Goal: Information Seeking & Learning: Learn about a topic

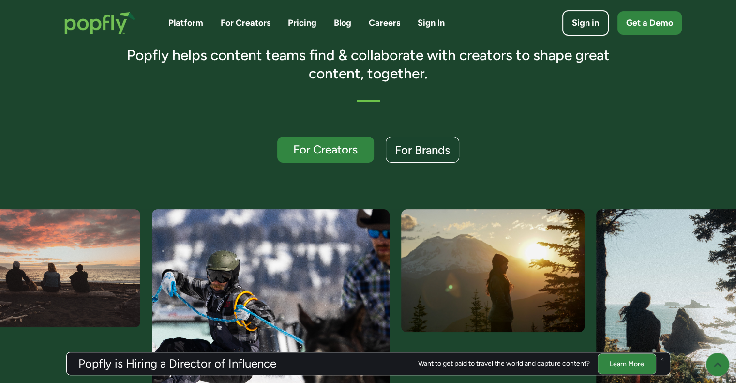
scroll to position [205, 0]
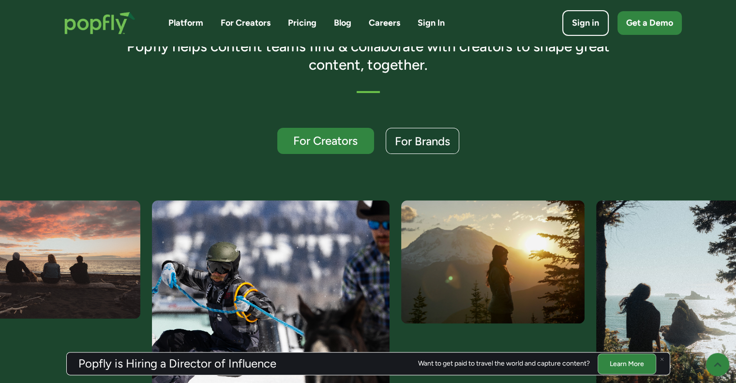
click at [289, 23] on link "Pricing" at bounding box center [302, 23] width 29 height 12
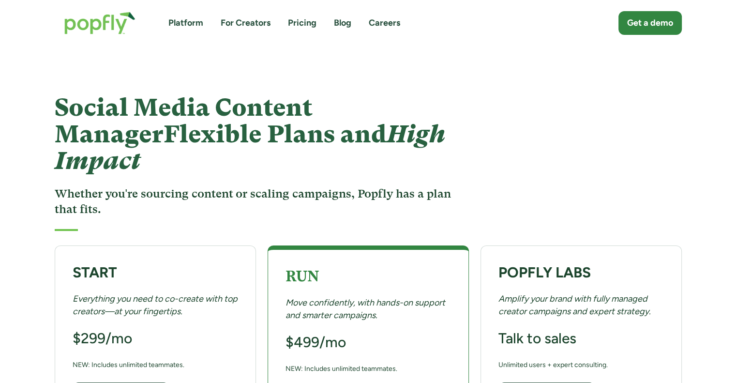
click at [100, 27] on img "home" at bounding box center [100, 23] width 90 height 42
